Goal: Task Accomplishment & Management: Manage account settings

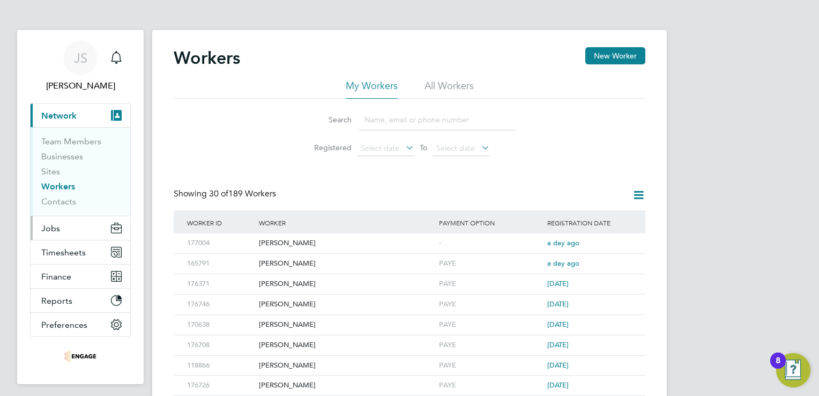
click at [54, 221] on button "Jobs" at bounding box center [81, 228] width 100 height 24
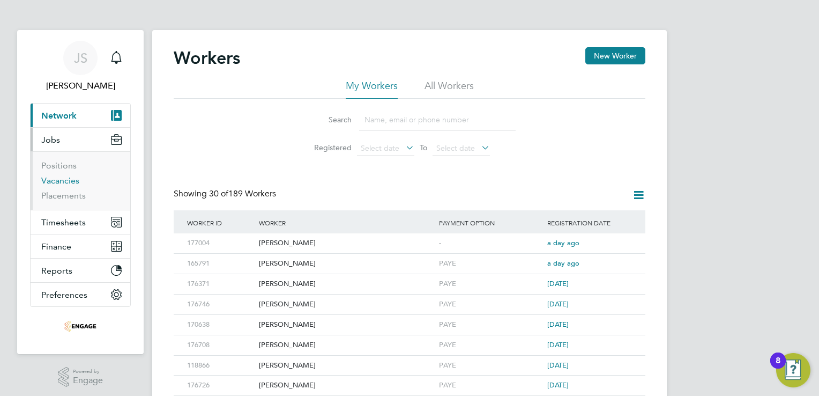
click at [70, 176] on link "Vacancies" at bounding box center [60, 180] width 38 height 10
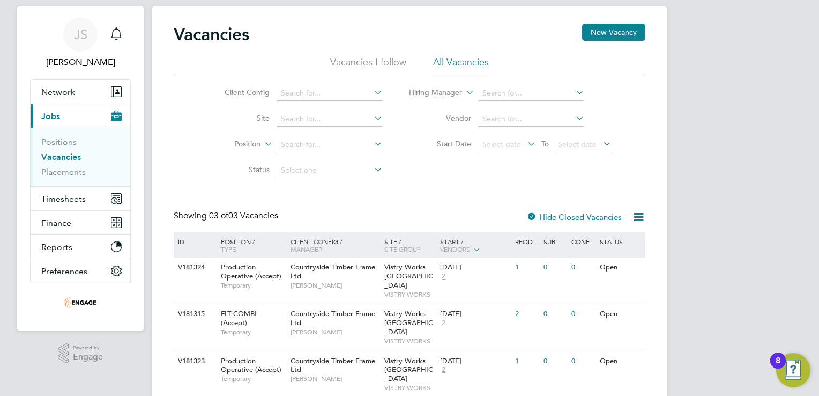
scroll to position [36, 0]
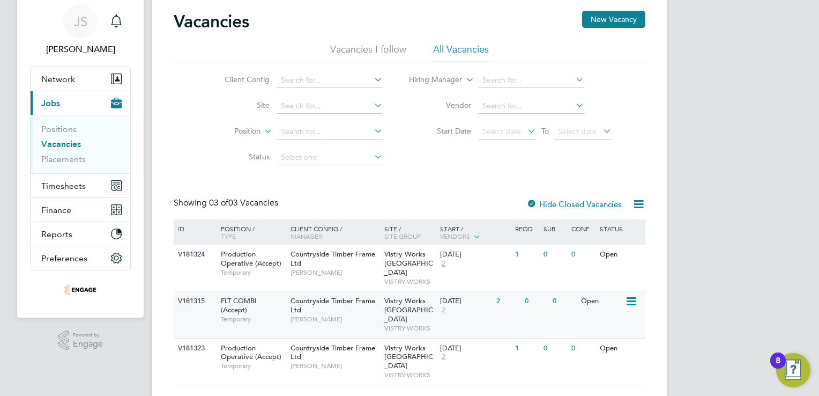
click at [525, 291] on div "0" at bounding box center [536, 301] width 28 height 20
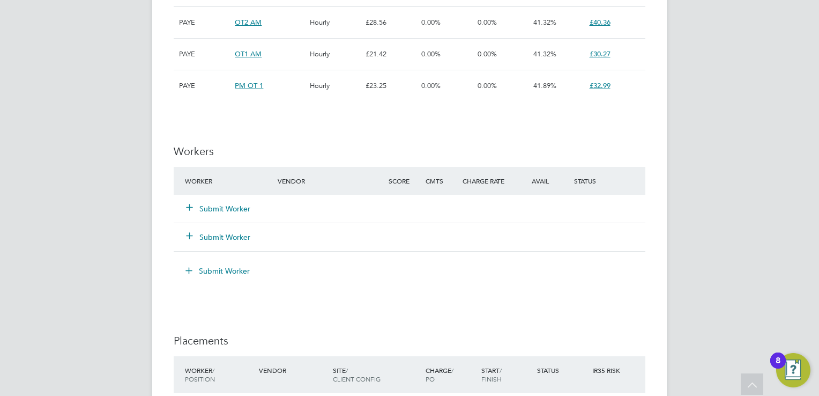
scroll to position [965, 0]
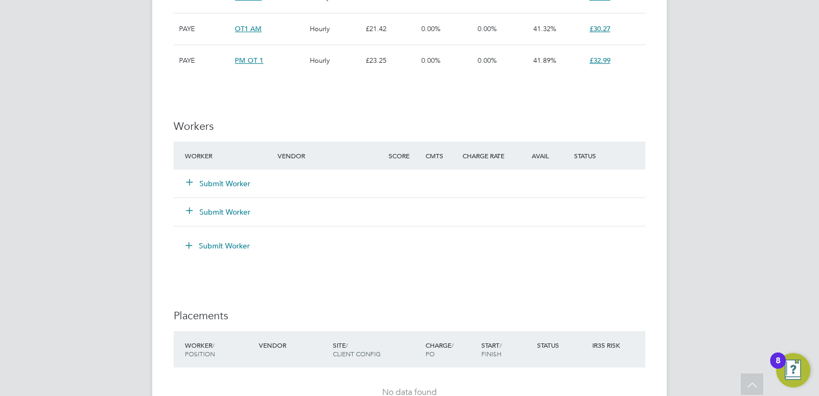
click at [222, 188] on div "Submit Worker" at bounding box center [237, 183] width 111 height 19
click at [219, 181] on button "Submit Worker" at bounding box center [219, 183] width 64 height 11
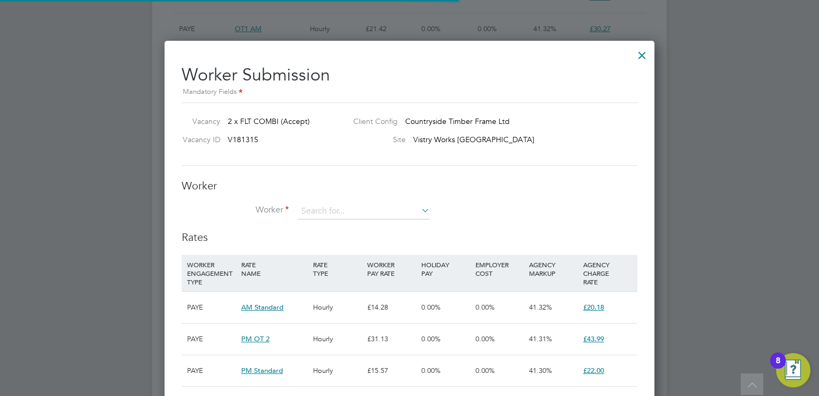
scroll to position [5, 5]
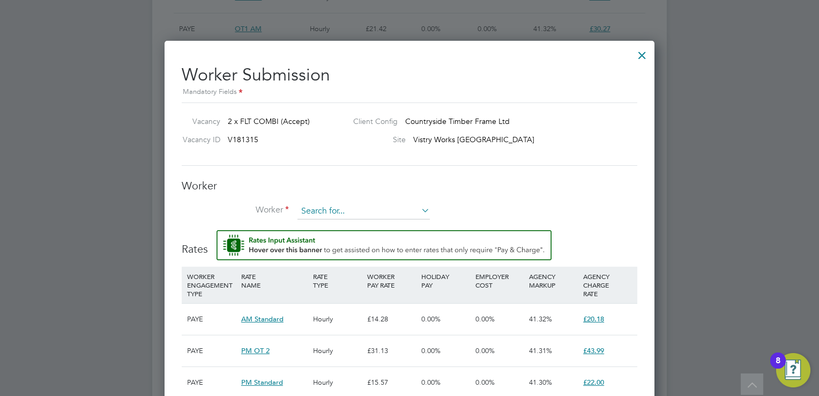
click at [327, 207] on input at bounding box center [364, 211] width 132 height 16
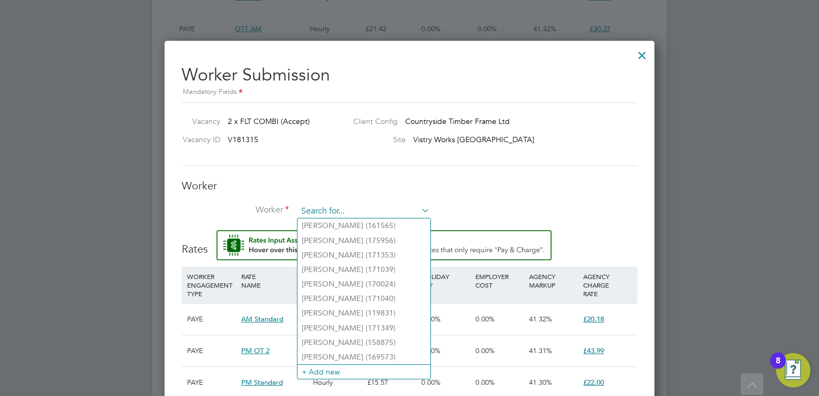
click at [336, 208] on input at bounding box center [364, 211] width 132 height 16
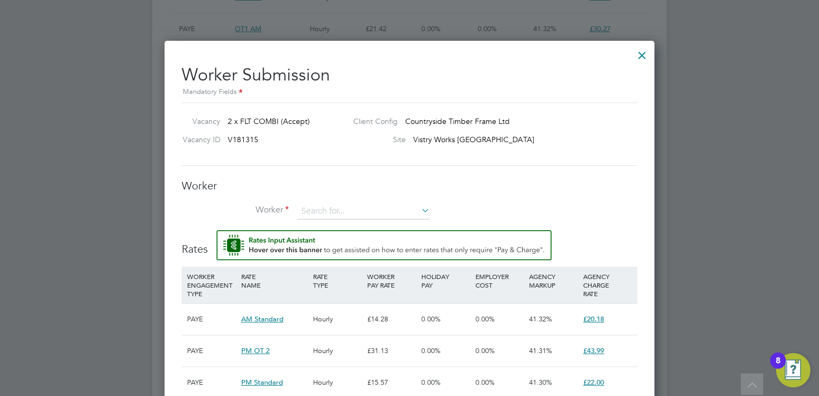
click at [641, 55] on div at bounding box center [642, 52] width 19 height 19
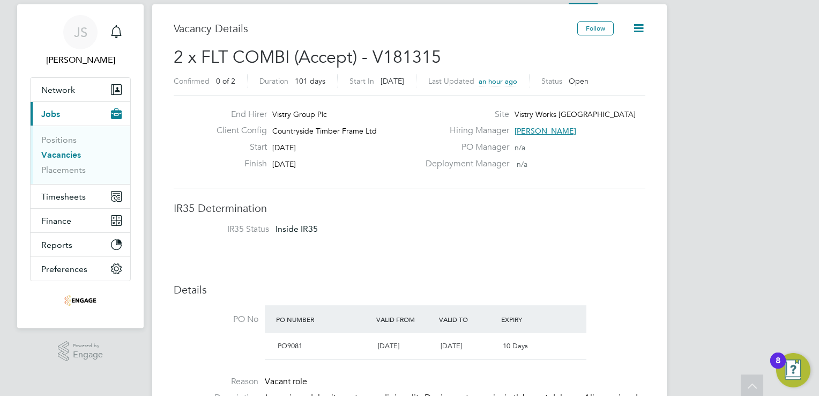
scroll to position [0, 0]
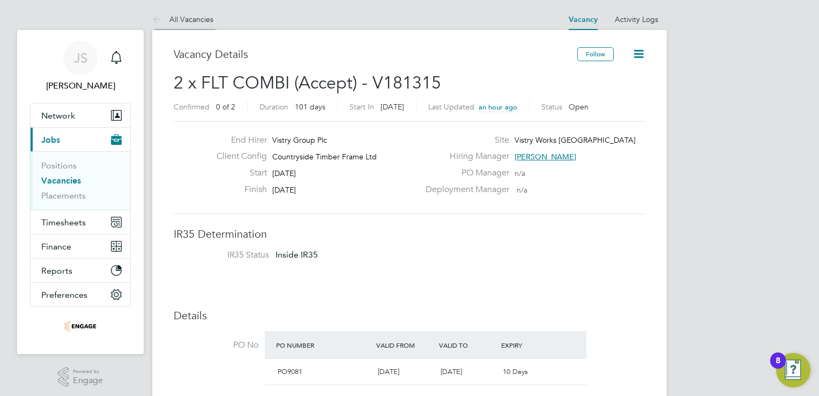
click at [186, 21] on link "All Vacancies" at bounding box center [182, 19] width 61 height 10
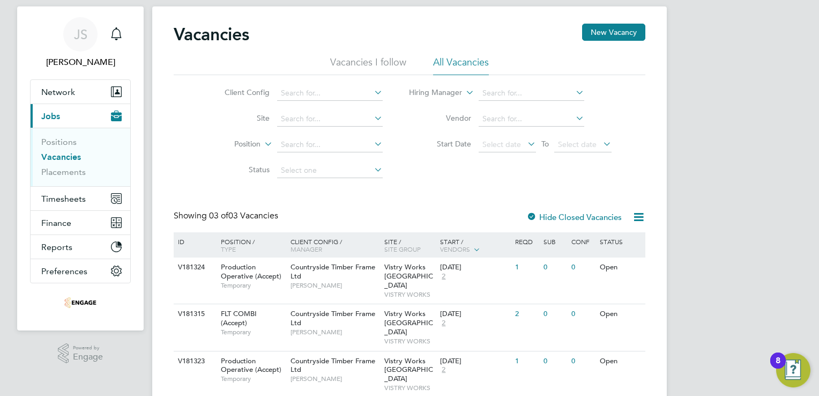
scroll to position [36, 0]
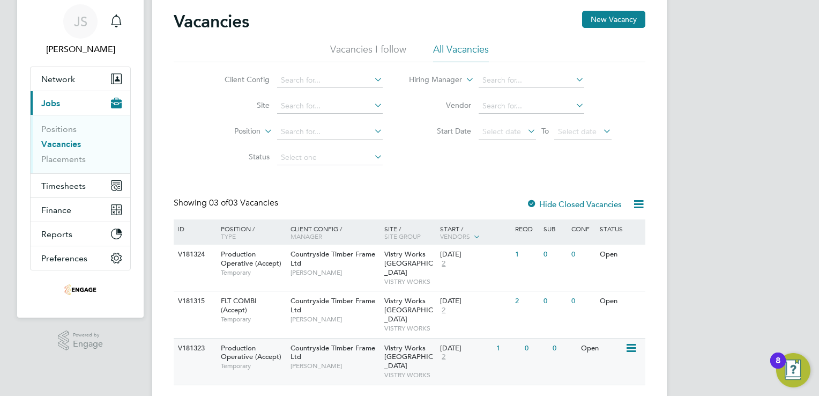
click at [447, 344] on div "[DATE]" at bounding box center [465, 348] width 51 height 9
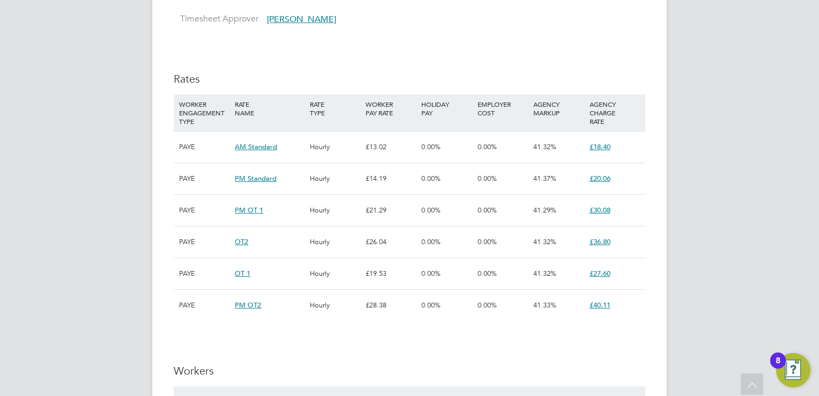
scroll to position [804, 0]
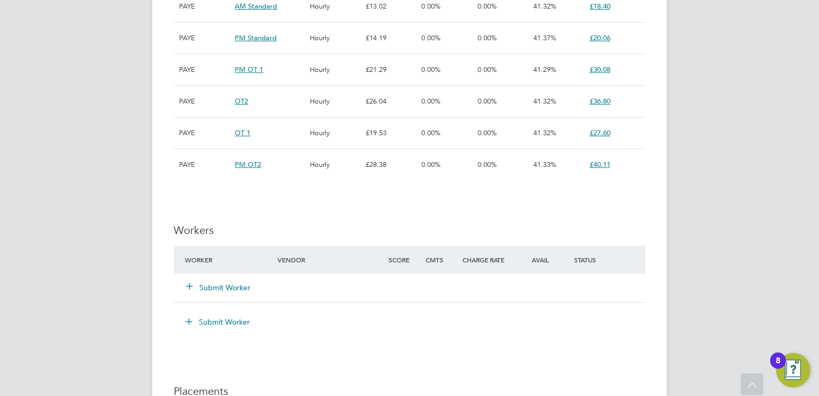
click at [213, 288] on button "Submit Worker" at bounding box center [219, 287] width 64 height 11
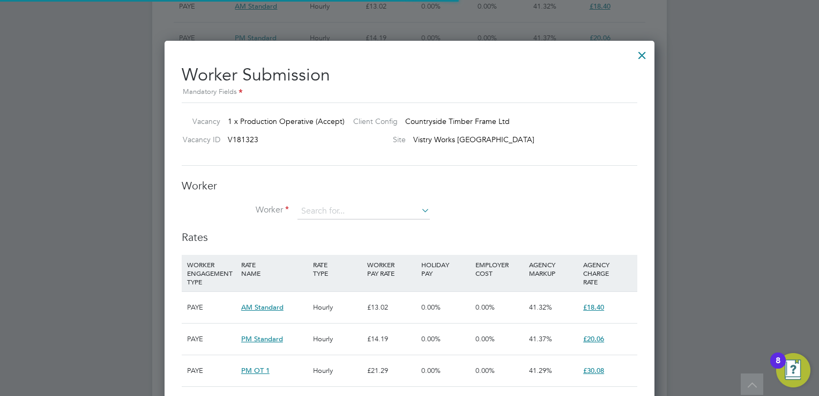
scroll to position [32, 73]
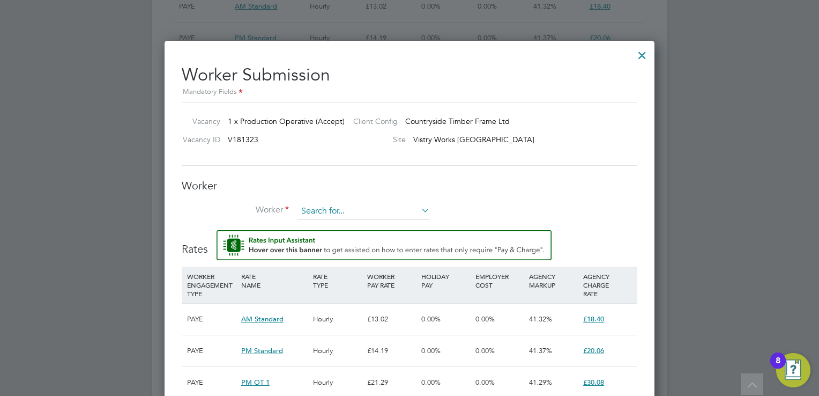
click at [312, 211] on input at bounding box center [364, 211] width 132 height 16
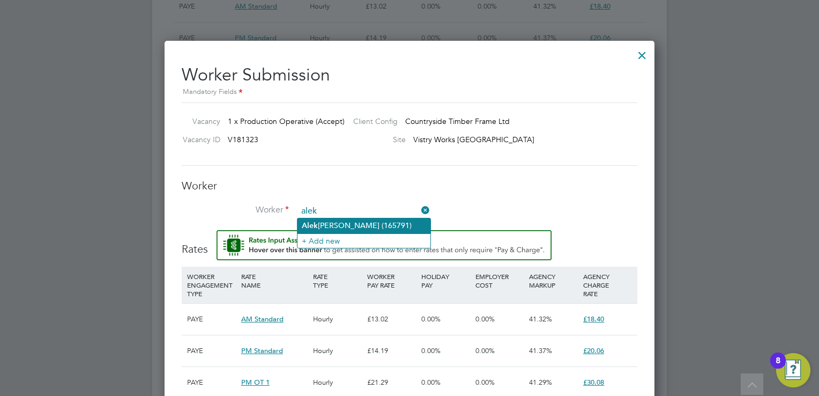
click at [369, 222] on li "Alek sejs Dovziks (165791)" at bounding box center [364, 225] width 133 height 14
type input "Aleksejs Dovziks (165791)"
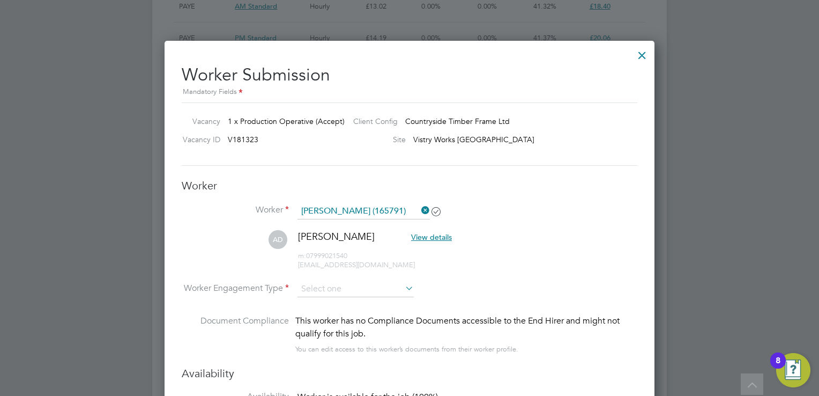
click at [419, 211] on icon at bounding box center [419, 210] width 0 height 15
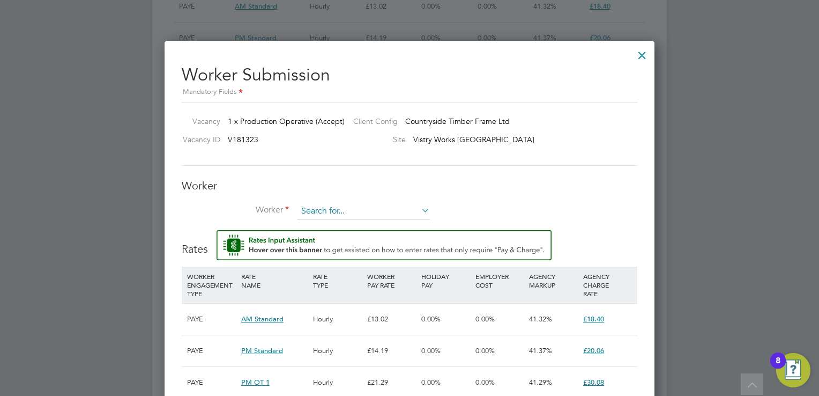
click at [328, 211] on input at bounding box center [364, 211] width 132 height 16
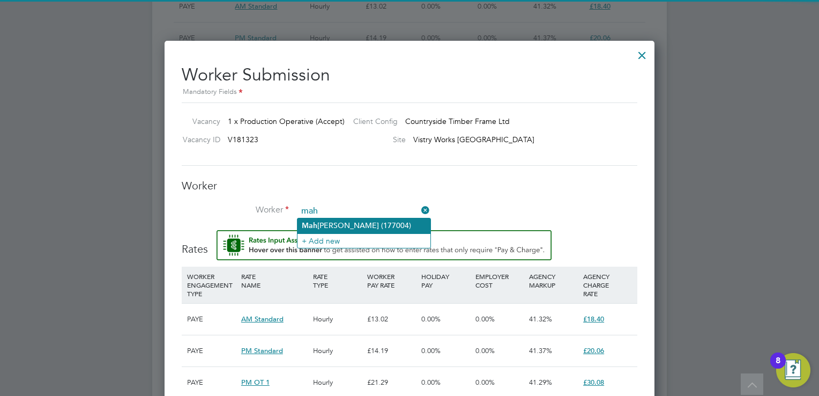
click at [352, 225] on li "Mah esh Jadav (177004)" at bounding box center [364, 225] width 133 height 14
type input "Mahesh Jadav (177004)"
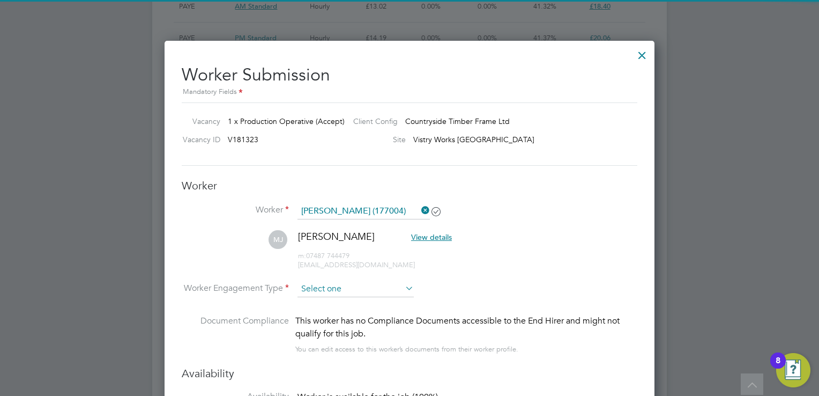
click at [327, 282] on input at bounding box center [356, 289] width 116 height 16
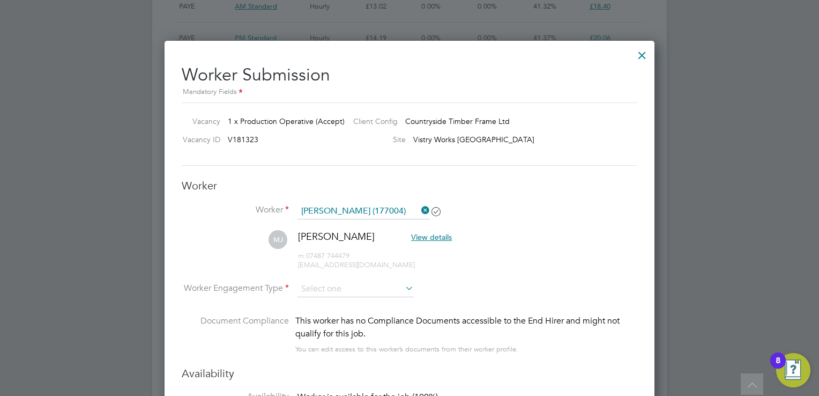
click at [311, 313] on li "PAYE" at bounding box center [356, 316] width 117 height 14
type input "PAYE"
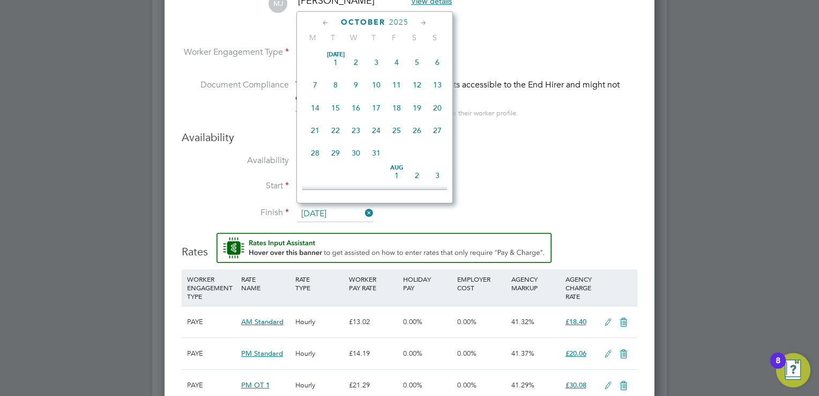
click at [329, 206] on input "10 Oct 2025" at bounding box center [336, 214] width 76 height 16
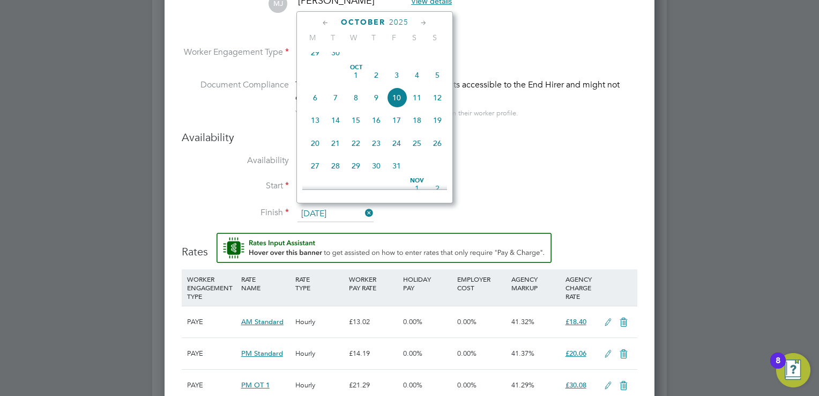
click at [426, 21] on icon at bounding box center [424, 23] width 10 height 12
click at [425, 20] on icon at bounding box center [424, 23] width 10 height 12
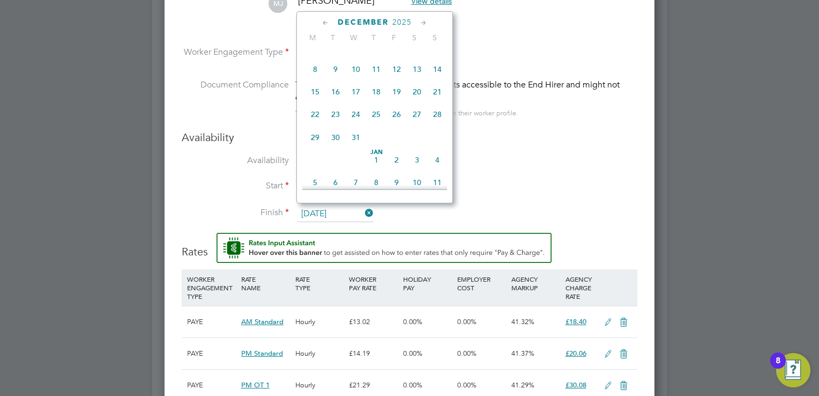
click at [425, 20] on icon at bounding box center [424, 23] width 10 height 12
click at [322, 24] on icon at bounding box center [326, 23] width 10 height 12
click at [377, 124] on span "25" at bounding box center [376, 114] width 20 height 20
type input "25 Dec 2025"
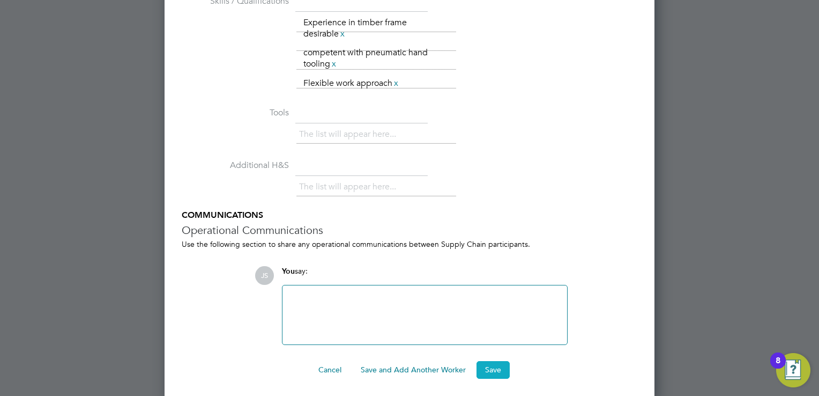
click at [501, 367] on button "Save" at bounding box center [493, 369] width 33 height 17
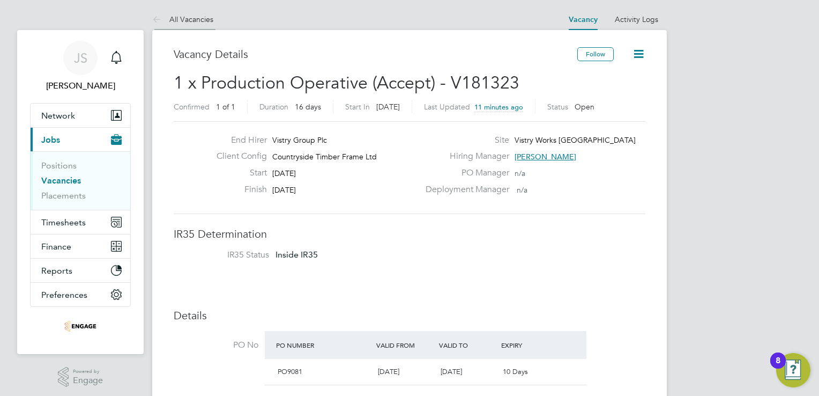
click at [181, 16] on link "All Vacancies" at bounding box center [182, 19] width 61 height 10
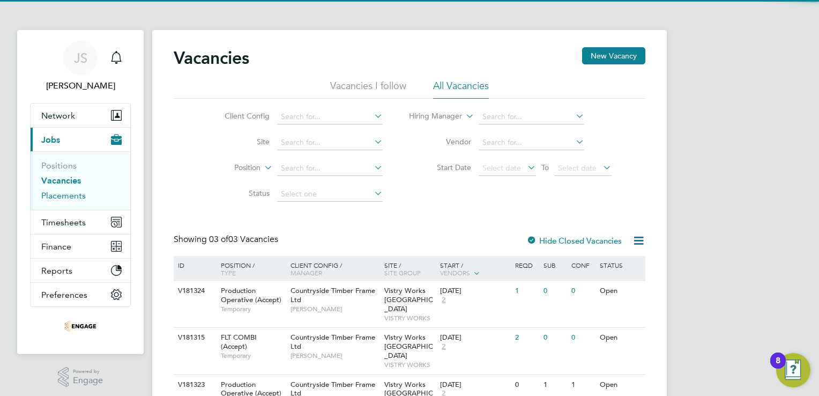
click at [56, 197] on link "Placements" at bounding box center [63, 195] width 44 height 10
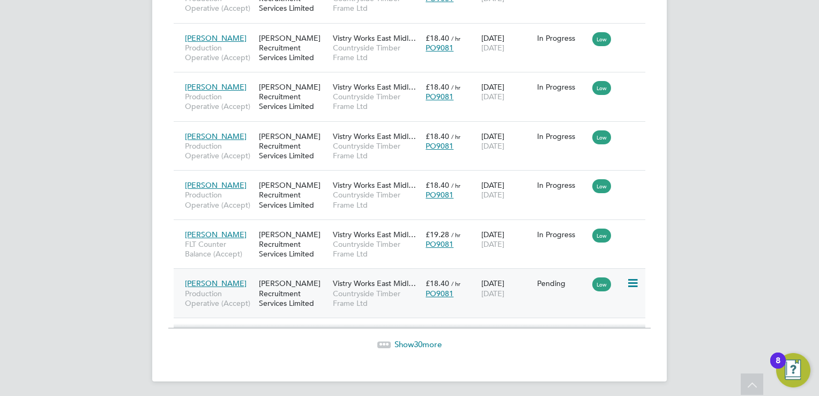
click at [630, 280] on icon at bounding box center [632, 283] width 11 height 13
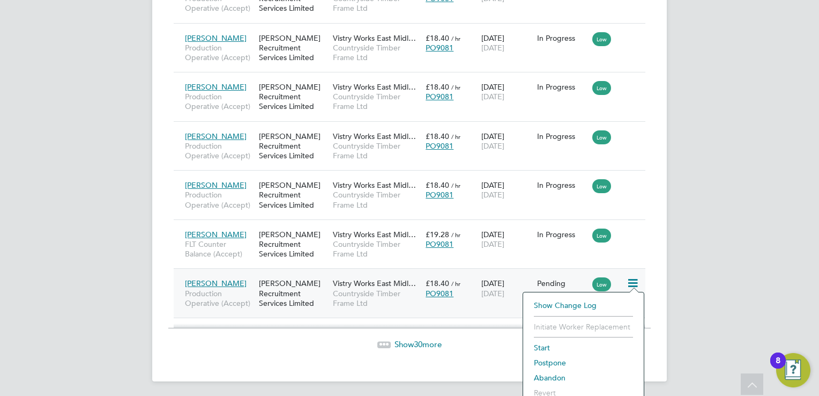
click at [549, 346] on li "Start" at bounding box center [584, 347] width 110 height 15
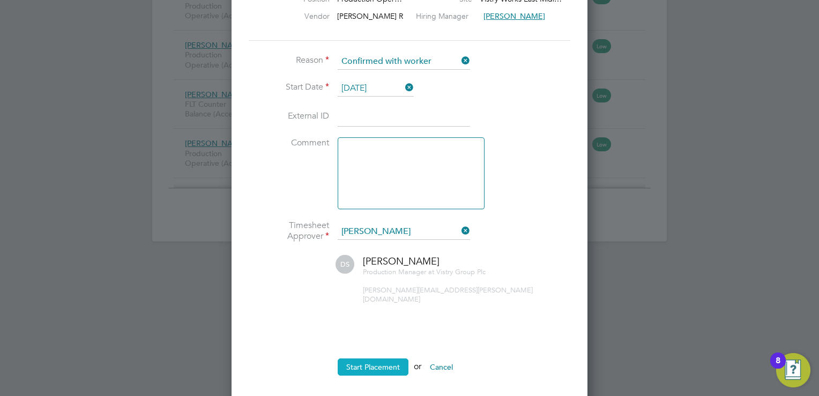
click at [367, 358] on button "Start Placement" at bounding box center [373, 366] width 71 height 17
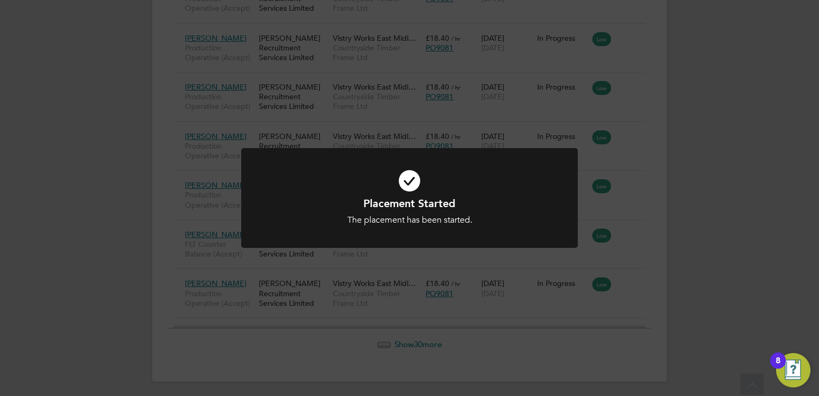
click at [711, 196] on div "Placement Started The placement has been started. Cancel Okay" at bounding box center [409, 198] width 819 height 396
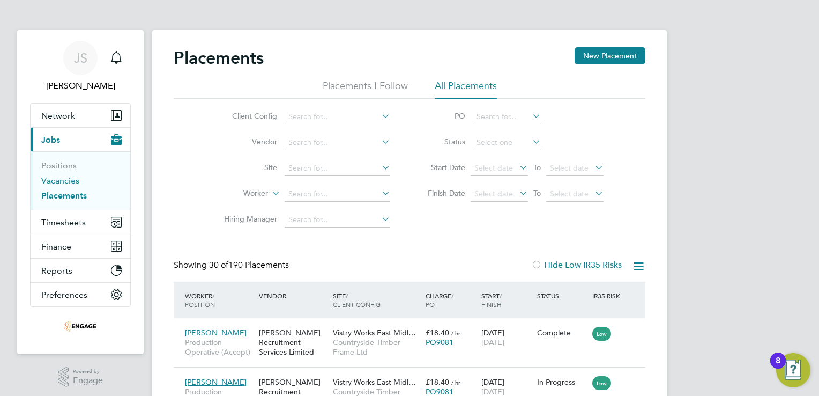
click at [57, 175] on link "Vacancies" at bounding box center [60, 180] width 38 height 10
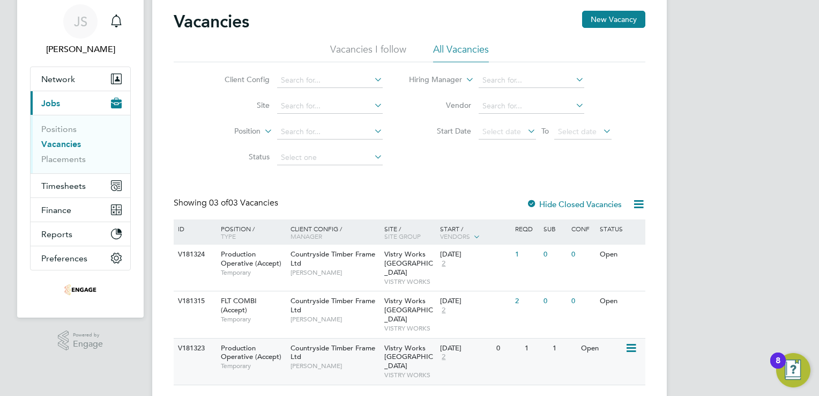
click at [459, 344] on div "[DATE]" at bounding box center [465, 348] width 51 height 9
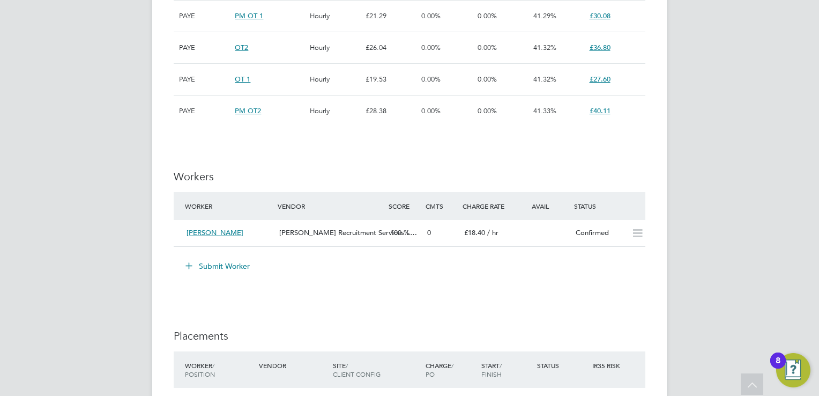
drag, startPoint x: 205, startPoint y: 263, endPoint x: 210, endPoint y: 256, distance: 8.0
click at [205, 263] on button "Submit Worker" at bounding box center [218, 265] width 80 height 17
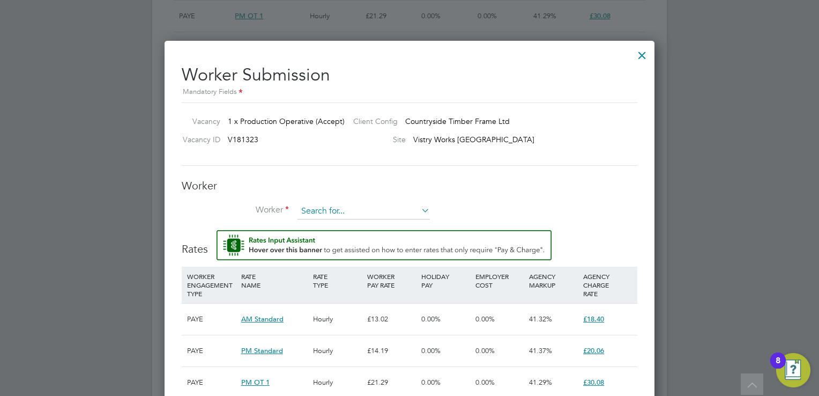
click at [315, 207] on input at bounding box center [364, 211] width 132 height 16
click at [360, 267] on li "Ale ksejs Dovziks (165791)" at bounding box center [364, 269] width 133 height 14
type input "Aleksejs Dovziks (165791)"
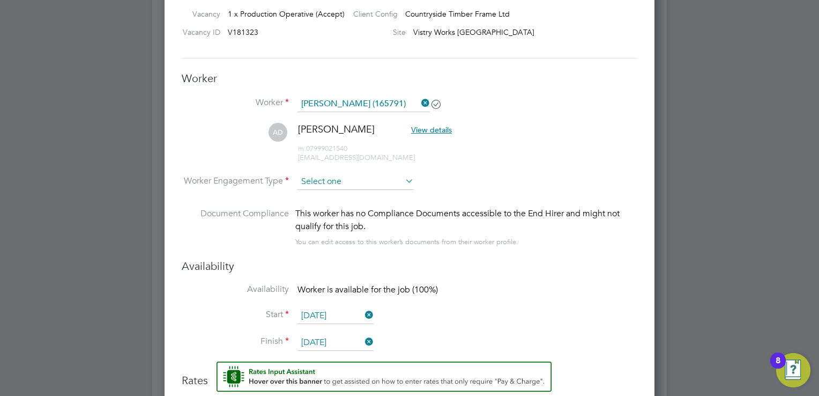
click at [310, 174] on input at bounding box center [356, 182] width 116 height 16
click at [332, 205] on li "PAYE" at bounding box center [356, 209] width 117 height 14
type input "PAYE"
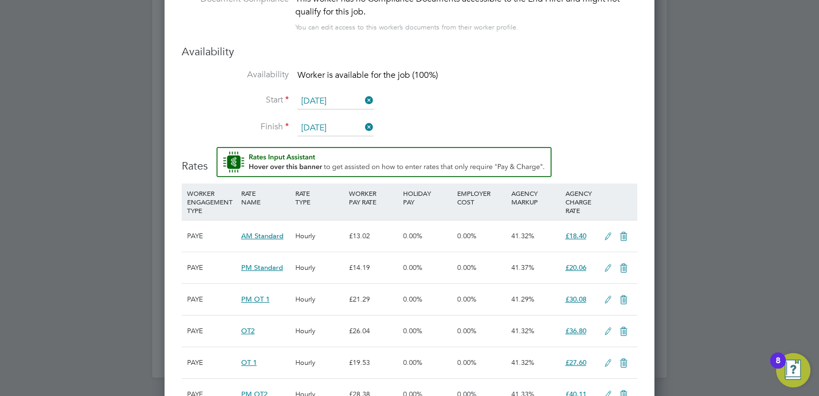
drag, startPoint x: 318, startPoint y: 102, endPoint x: 327, endPoint y: 104, distance: 8.7
click at [318, 102] on input "[DATE]" at bounding box center [336, 101] width 76 height 16
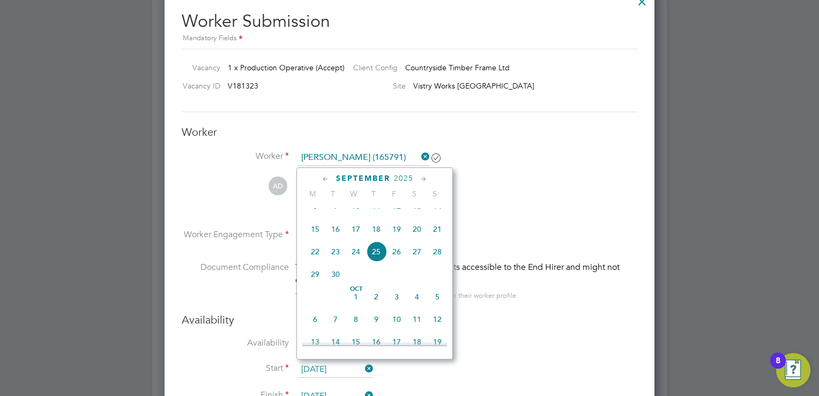
click at [354, 262] on span "24" at bounding box center [356, 251] width 20 height 20
type input "24 Sep 2025"
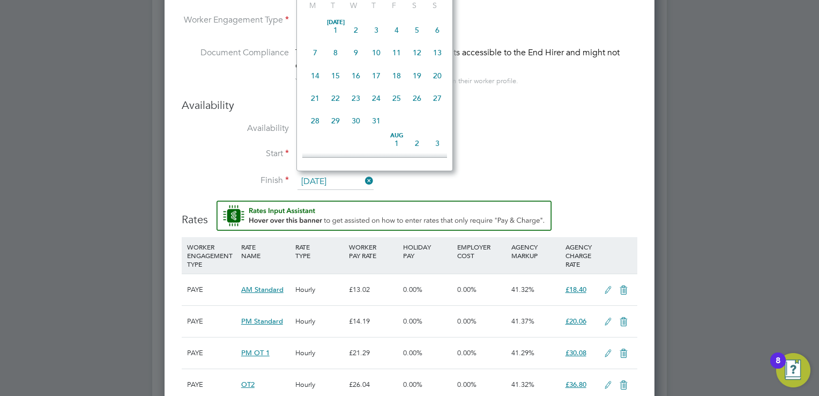
drag, startPoint x: 306, startPoint y: 176, endPoint x: 345, endPoint y: 169, distance: 39.8
click at [307, 176] on input "10 Oct 2025" at bounding box center [336, 182] width 76 height 16
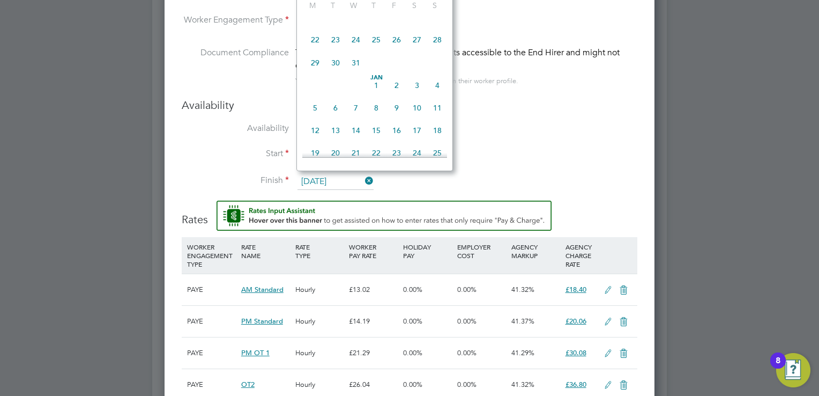
click at [377, 50] on span "25" at bounding box center [376, 39] width 20 height 20
type input "25 Dec 2025"
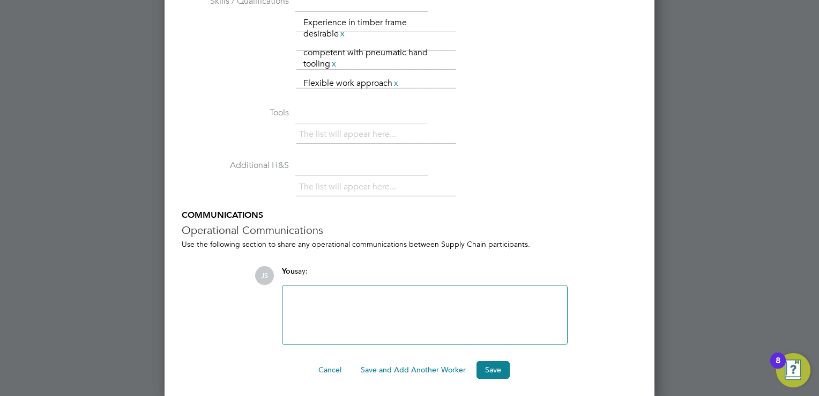
drag, startPoint x: 496, startPoint y: 366, endPoint x: 487, endPoint y: 355, distance: 14.0
click at [497, 366] on button "Save" at bounding box center [493, 369] width 33 height 17
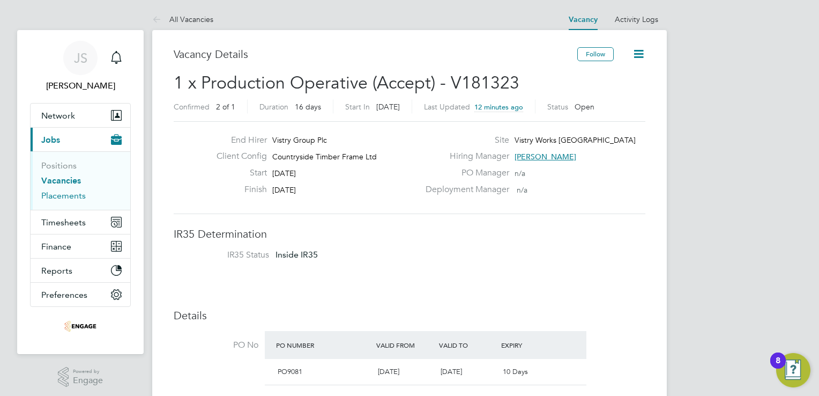
click at [56, 198] on link "Placements" at bounding box center [63, 195] width 44 height 10
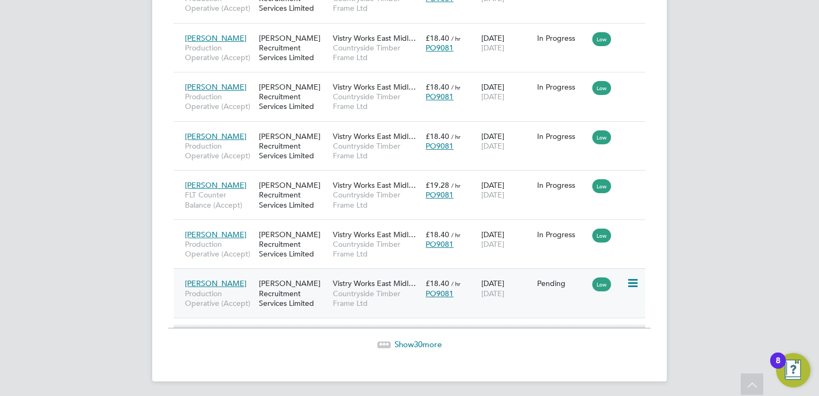
click at [630, 280] on icon at bounding box center [632, 283] width 11 height 13
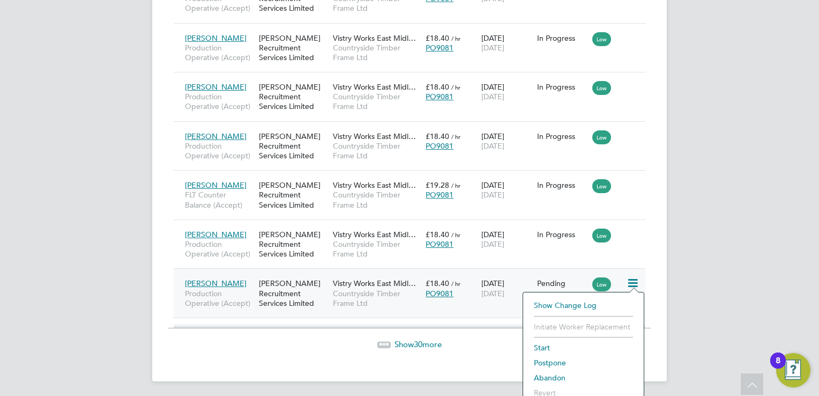
click at [574, 342] on li "Start" at bounding box center [584, 347] width 110 height 15
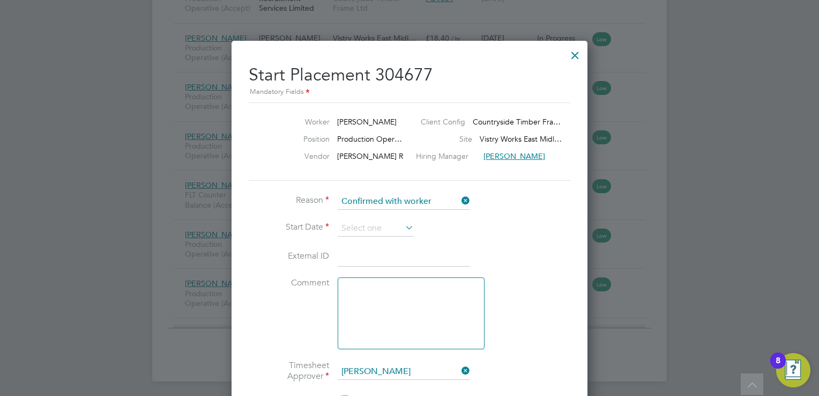
click at [403, 223] on icon at bounding box center [403, 227] width 0 height 15
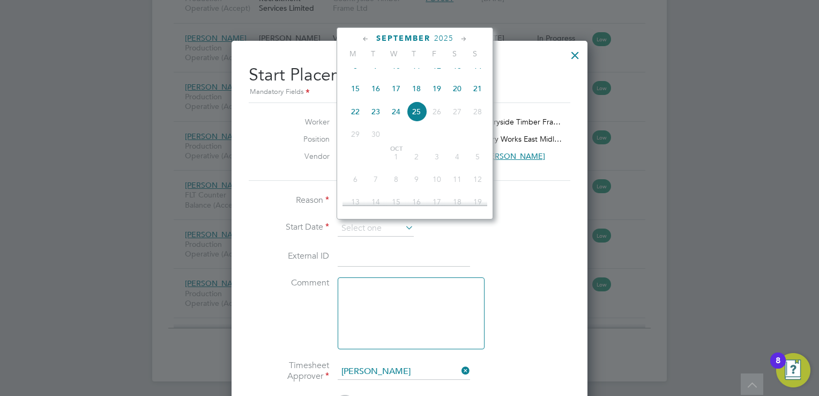
click at [392, 121] on span "24" at bounding box center [396, 111] width 20 height 20
type input "24 Sep 2025"
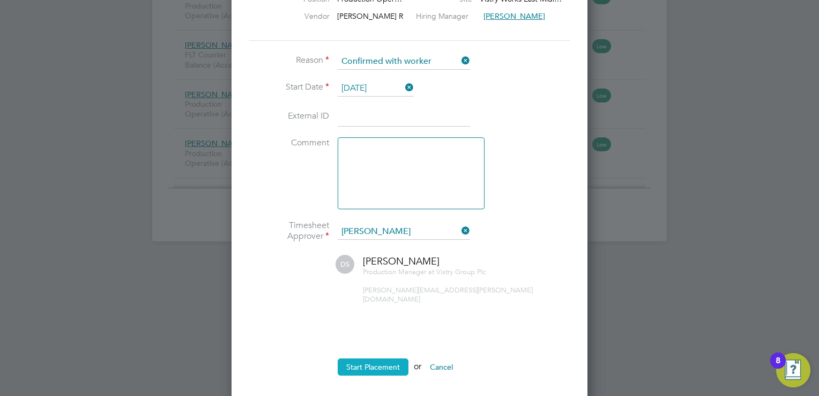
click at [368, 358] on button "Start Placement" at bounding box center [373, 366] width 71 height 17
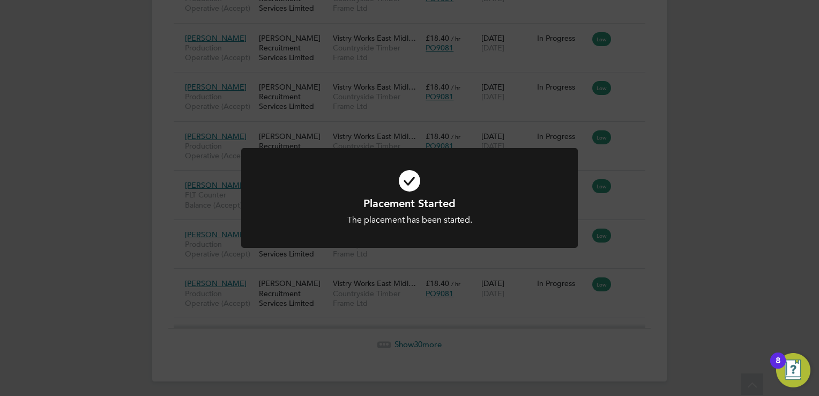
click at [723, 203] on div "Placement Started The placement has been started. Cancel Okay" at bounding box center [409, 198] width 819 height 396
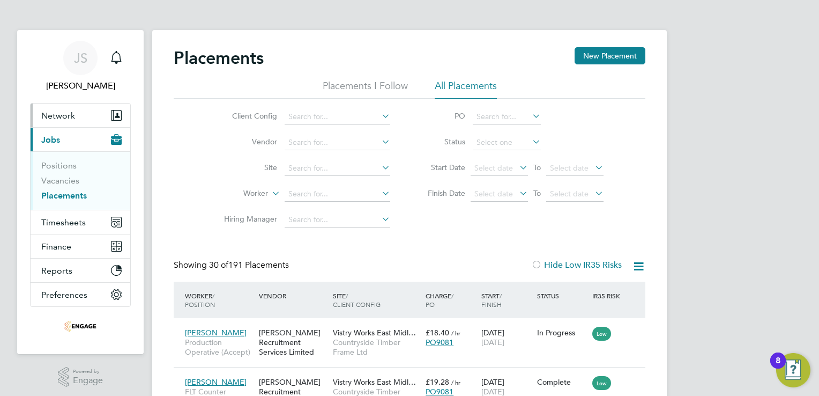
click at [54, 115] on span "Network" at bounding box center [58, 115] width 34 height 10
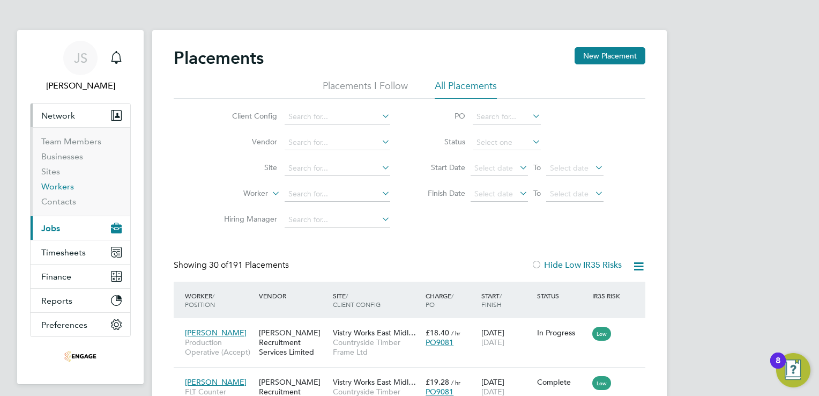
click at [69, 186] on link "Workers" at bounding box center [57, 186] width 33 height 10
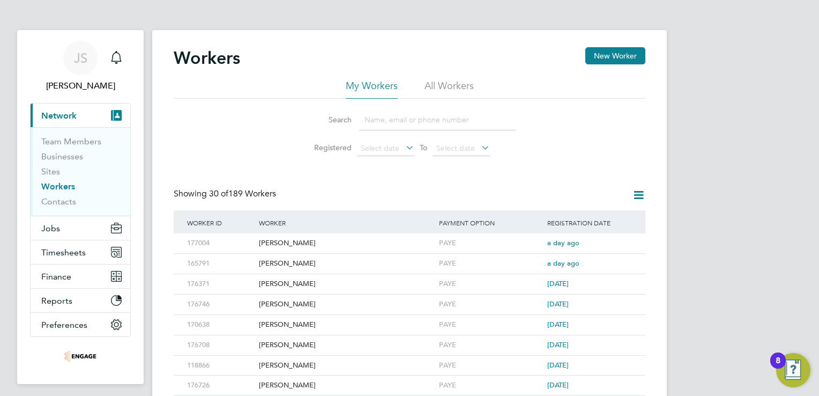
click at [259, 132] on div "Search Registered Select date To Select date" at bounding box center [410, 130] width 472 height 63
